Goal: Navigation & Orientation: Find specific page/section

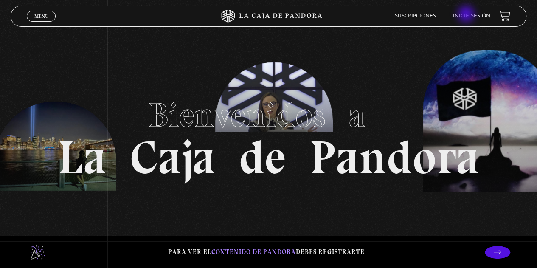
click at [467, 15] on link "Inicie sesión" at bounding box center [471, 16] width 37 height 5
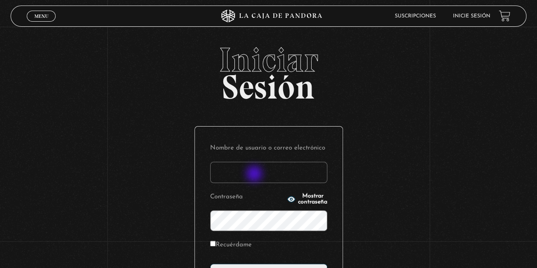
click at [255, 174] on input "Nombre de usuario o correo electrónico" at bounding box center [268, 172] width 117 height 21
type input "[EMAIL_ADDRESS][DOMAIN_NAME]"
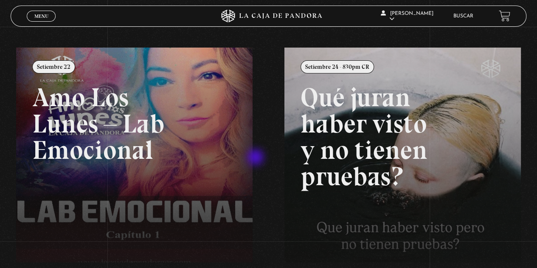
scroll to position [85, 0]
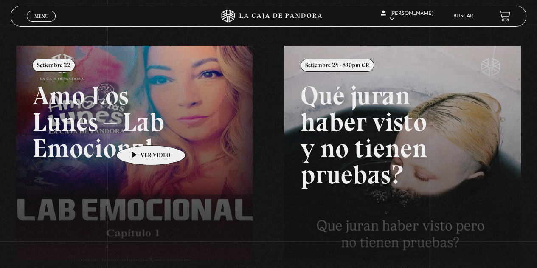
click at [137, 132] on link at bounding box center [284, 180] width 537 height 268
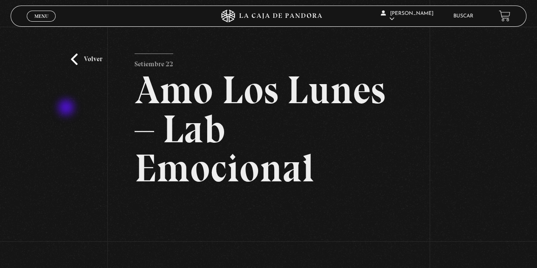
click at [66, 109] on div "Volver Setiembre 22 Amo Los Lunes – Lab Emocional" at bounding box center [268, 197] width 537 height 341
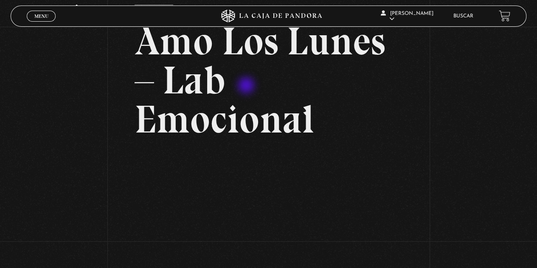
scroll to position [85, 0]
